Goal: Task Accomplishment & Management: Use online tool/utility

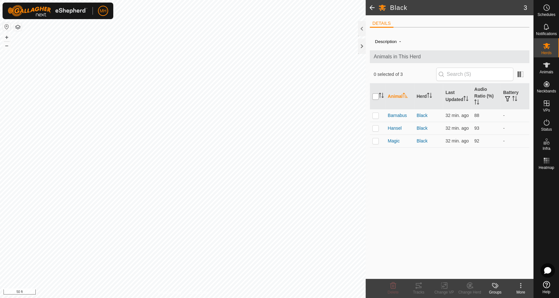
click at [375, 93] on input "checkbox" at bounding box center [375, 96] width 6 height 6
checkbox input "true"
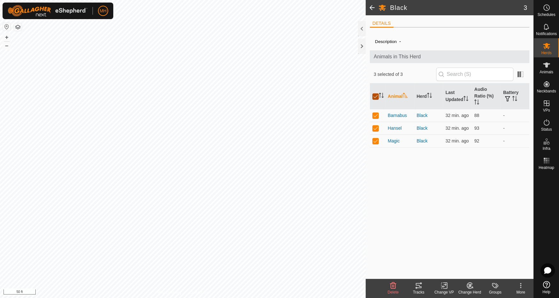
click at [376, 98] on input "checkbox" at bounding box center [375, 96] width 6 height 6
checkbox input "false"
click at [377, 143] on p-checkbox at bounding box center [375, 140] width 6 height 5
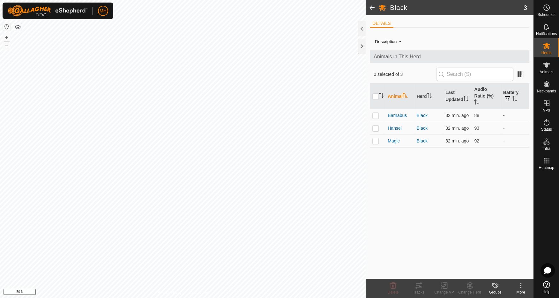
checkbox input "true"
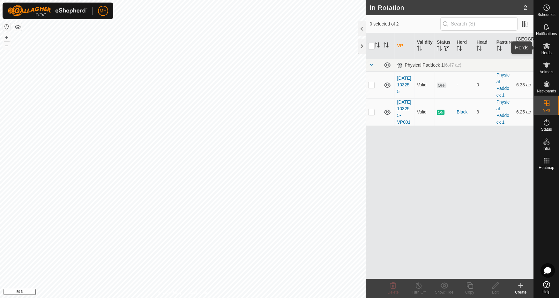
click at [547, 45] on icon at bounding box center [546, 46] width 7 height 6
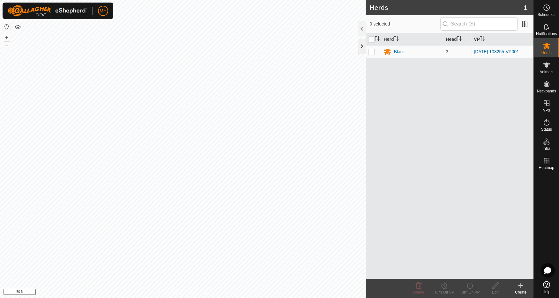
click at [360, 45] on div at bounding box center [362, 46] width 8 height 15
